Goal: Information Seeking & Learning: Learn about a topic

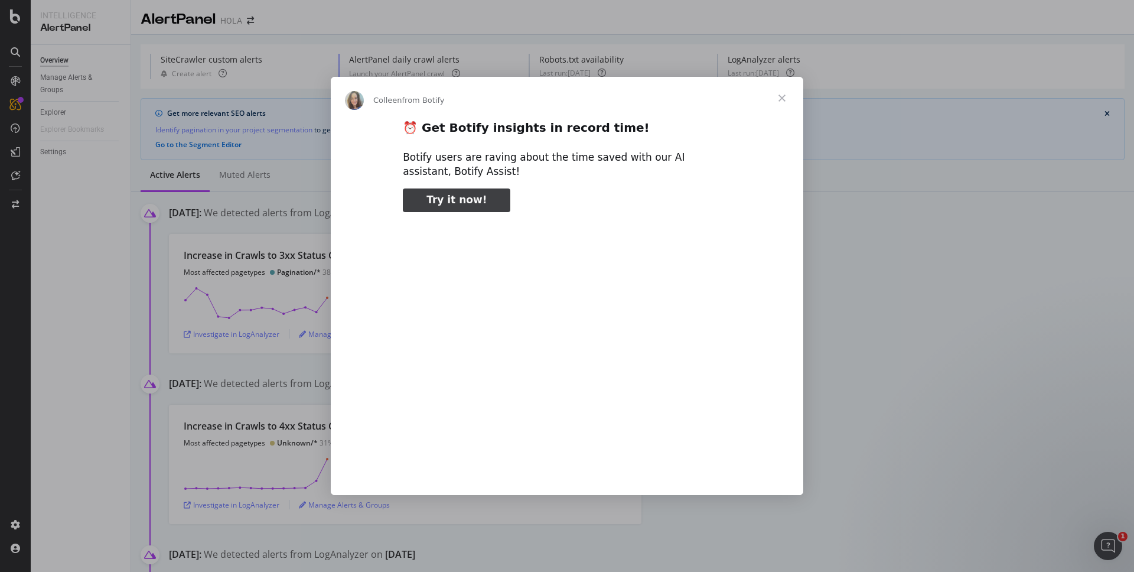
type input "52246"
click at [784, 92] on span "Close" at bounding box center [782, 98] width 43 height 43
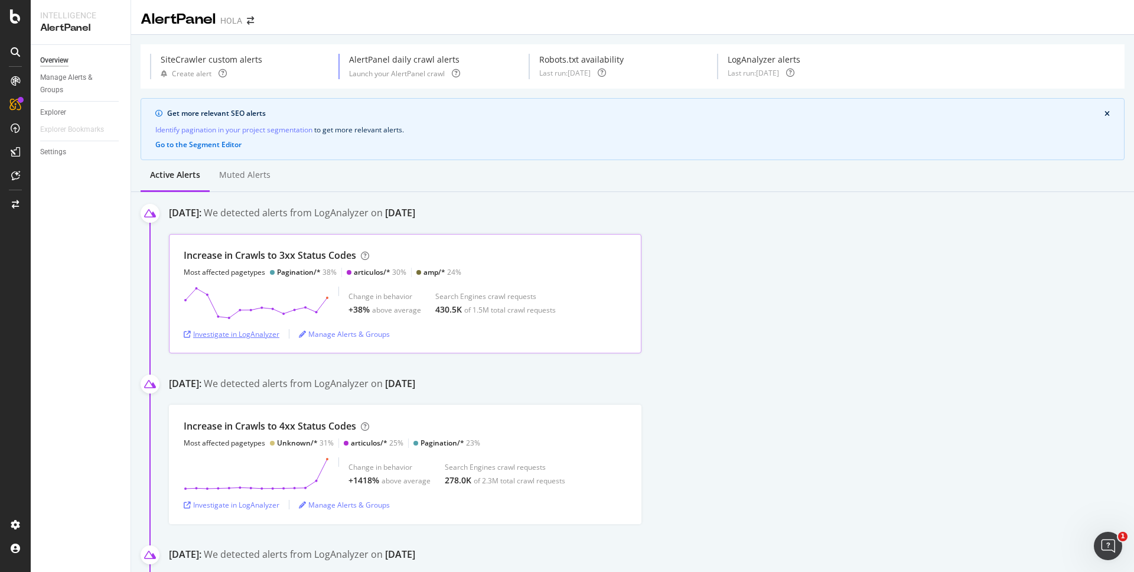
click at [259, 329] on div "Investigate in LogAnalyzer" at bounding box center [232, 334] width 96 height 10
click at [185, 335] on icon "button" at bounding box center [187, 334] width 7 height 7
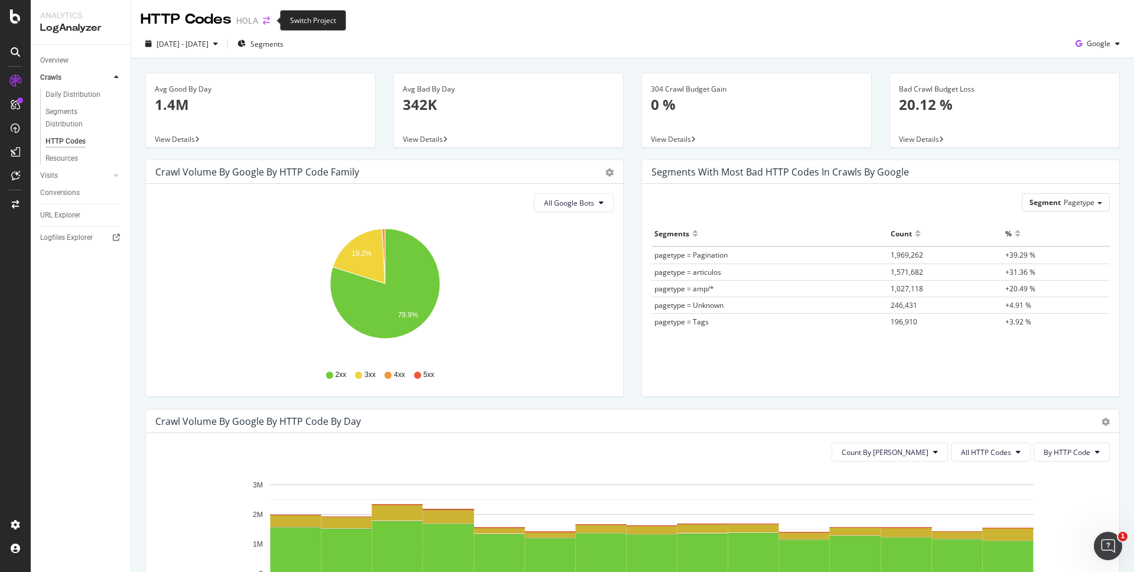
click at [265, 22] on icon "arrow-right-arrow-left" at bounding box center [266, 21] width 7 height 8
